Goal: Find specific page/section: Find specific page/section

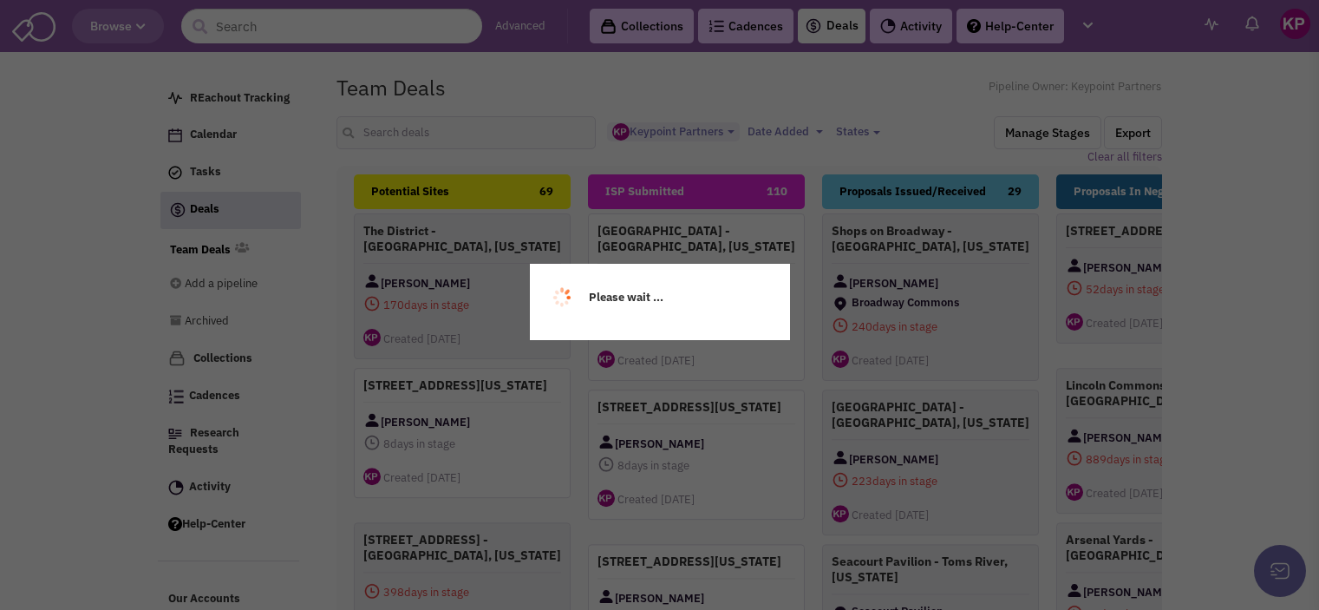
select select "1896"
select select
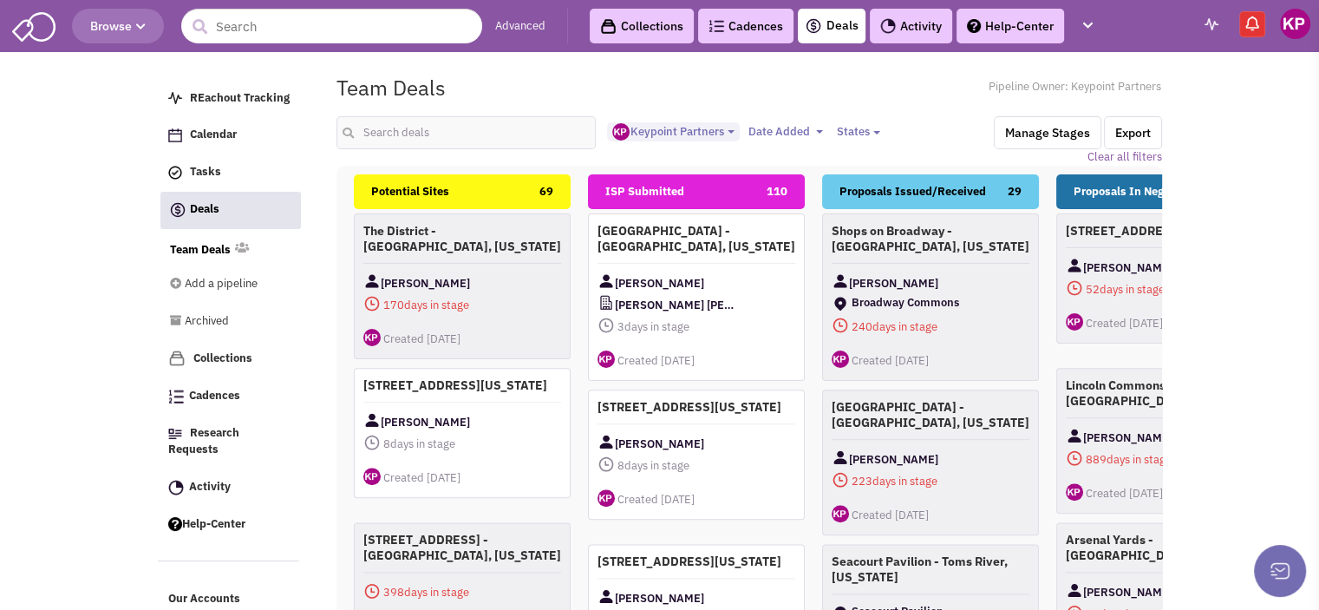
click at [910, 23] on link "Activity" at bounding box center [911, 26] width 82 height 35
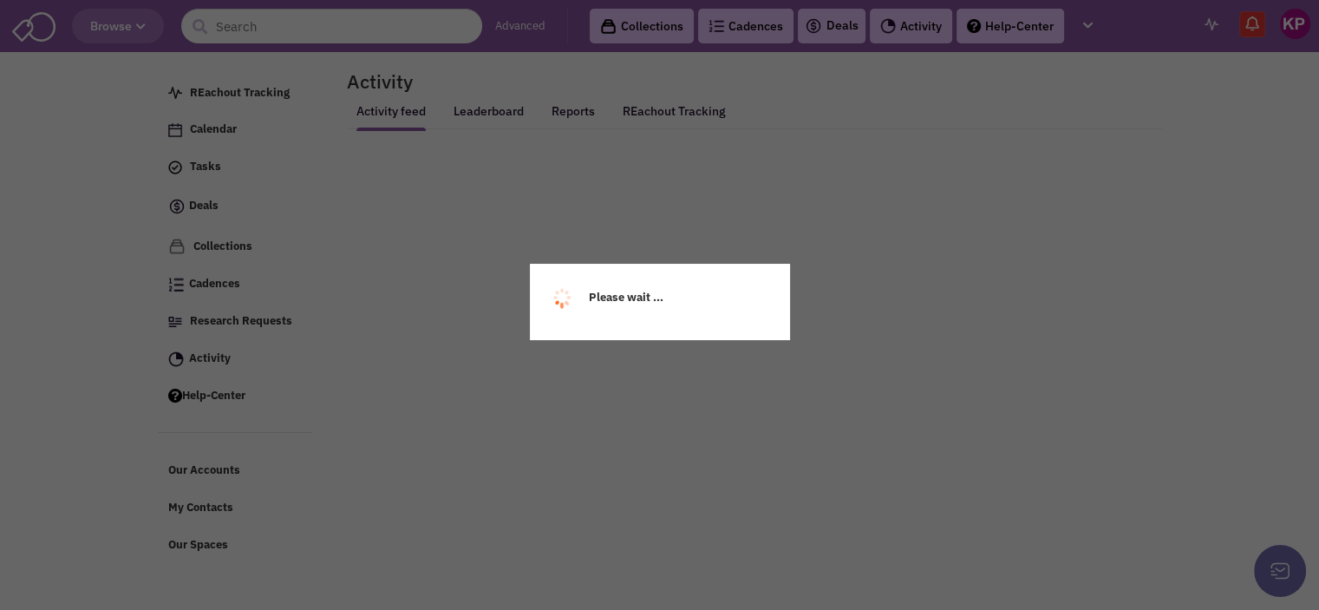
select select
